Goal: Information Seeking & Learning: Learn about a topic

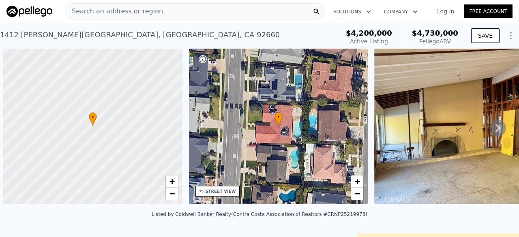
scroll to position [0, 279]
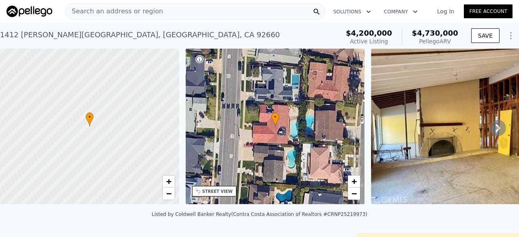
click at [146, 14] on span "Search an address or region" at bounding box center [114, 11] width 98 height 10
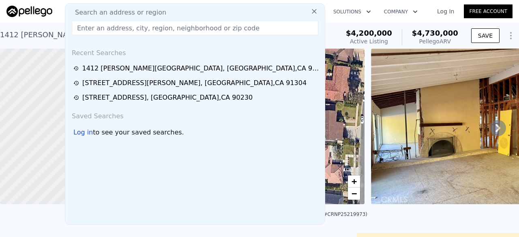
click at [101, 27] on input "text" at bounding box center [195, 28] width 246 height 15
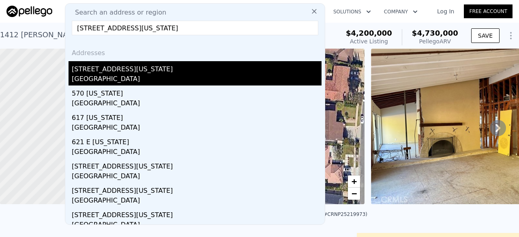
type input "[STREET_ADDRESS][US_STATE]"
click at [119, 77] on div "[GEOGRAPHIC_DATA]" at bounding box center [197, 79] width 250 height 11
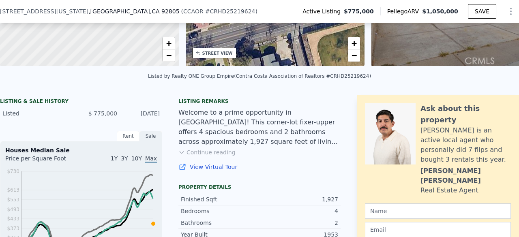
scroll to position [136, 0]
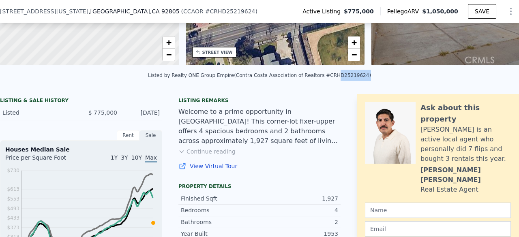
drag, startPoint x: 323, startPoint y: 79, endPoint x: 348, endPoint y: 81, distance: 24.7
click at [348, 78] on div "Listed by Realty ONE Group Empire (Contra Costa Association of Realtors #CRHD25…" at bounding box center [259, 76] width 223 height 6
copy div "HD25219624"
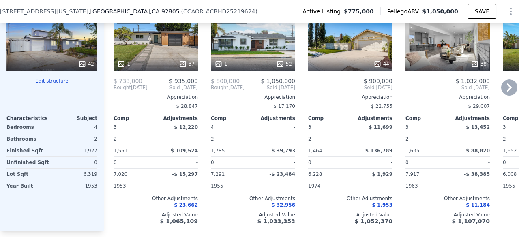
scroll to position [863, 0]
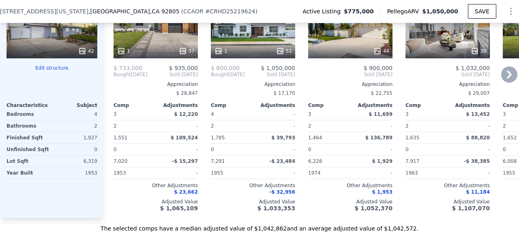
click at [346, 52] on div "44" at bounding box center [350, 51] width 77 height 8
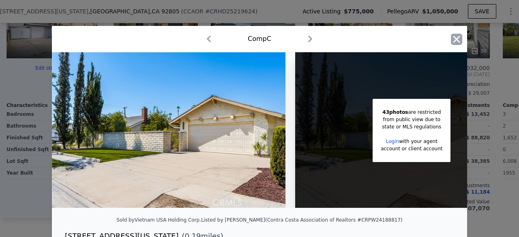
click at [452, 39] on icon "button" at bounding box center [455, 39] width 11 height 11
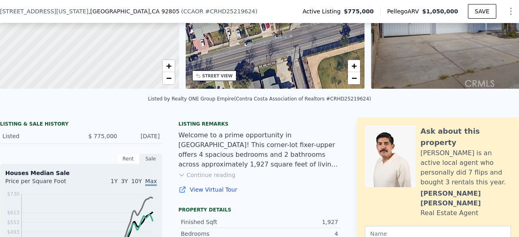
click at [305, 86] on div "• + −" at bounding box center [275, 11] width 179 height 156
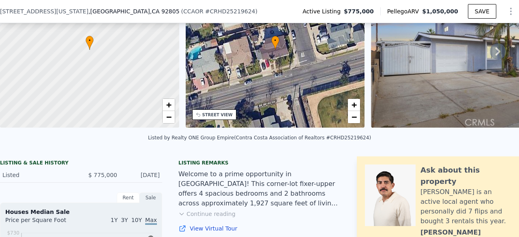
scroll to position [90, 0]
